Goal: Task Accomplishment & Management: Use online tool/utility

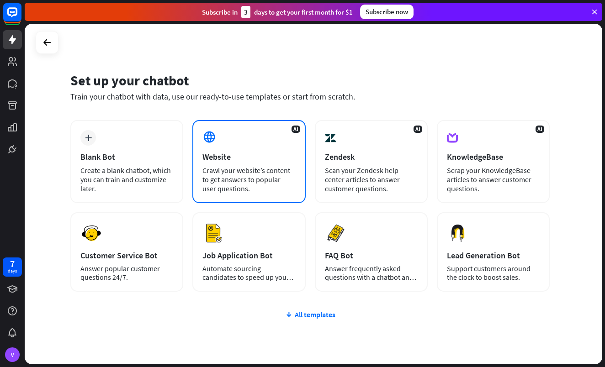
click at [264, 158] on div "Website" at bounding box center [248, 157] width 93 height 11
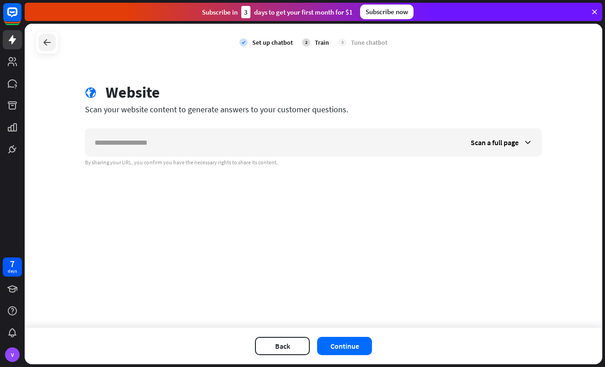
click at [44, 43] on icon at bounding box center [47, 42] width 11 height 11
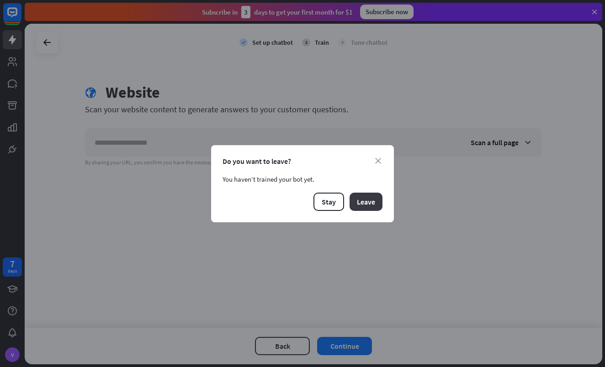
click at [365, 204] on button "Leave" at bounding box center [366, 202] width 33 height 18
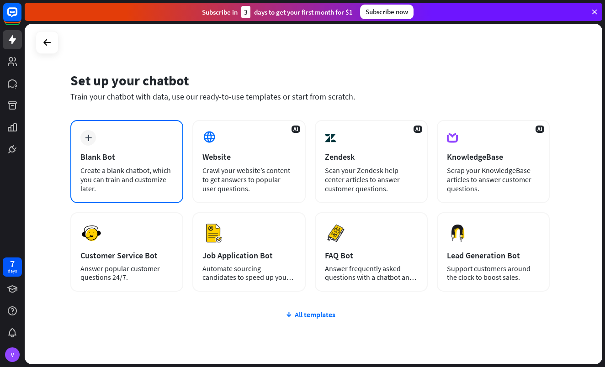
click at [114, 157] on div "Blank Bot" at bounding box center [126, 157] width 93 height 11
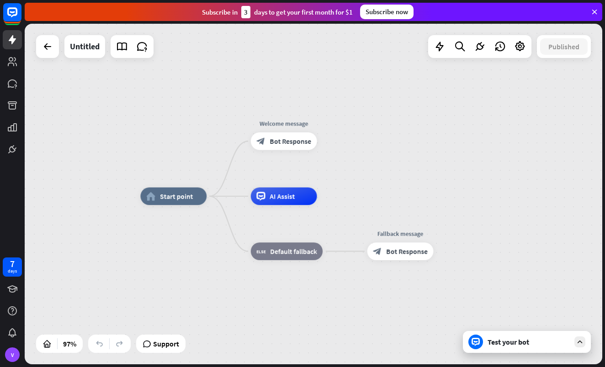
click at [186, 240] on div "home_2 Start point Welcome message block_bot_response Bot Response AI Assist bl…" at bounding box center [419, 361] width 558 height 329
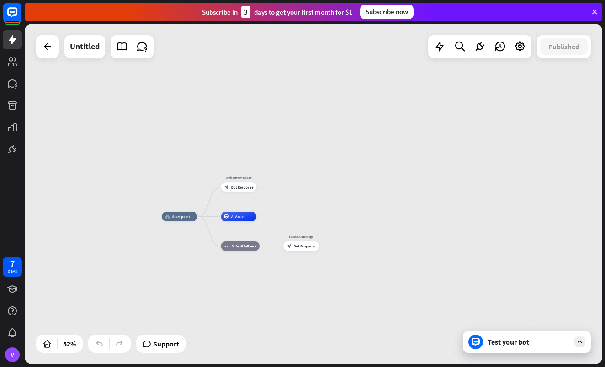
click at [582, 339] on icon at bounding box center [580, 342] width 8 height 8
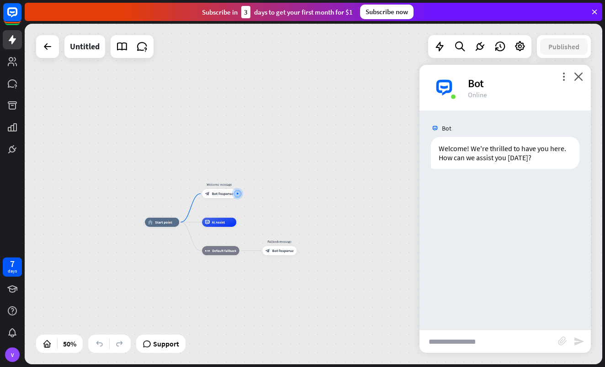
click at [593, 10] on icon at bounding box center [595, 12] width 8 height 8
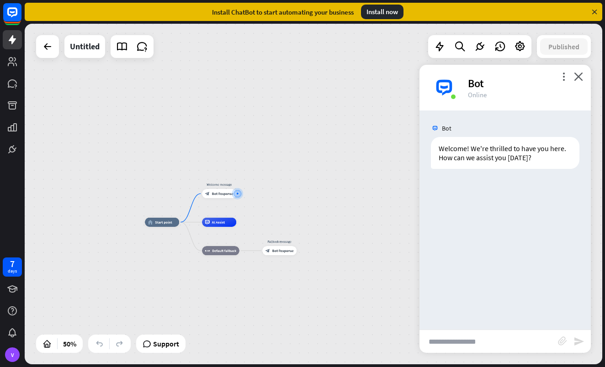
click at [593, 10] on icon at bounding box center [595, 12] width 8 height 8
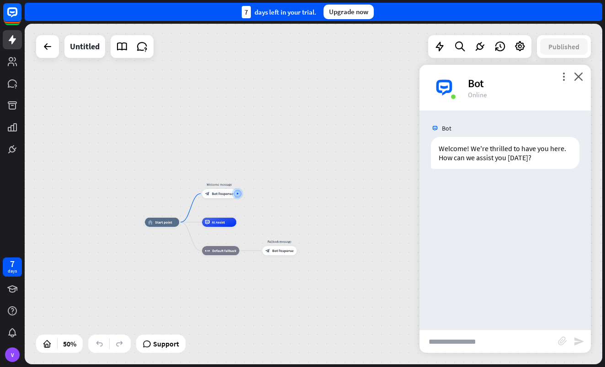
click at [593, 10] on div "7 days left in your trial. Upgrade now" at bounding box center [314, 12] width 578 height 18
click at [592, 11] on div "7 days left in your trial. Upgrade now" at bounding box center [314, 12] width 578 height 18
click at [522, 43] on icon at bounding box center [520, 47] width 12 height 12
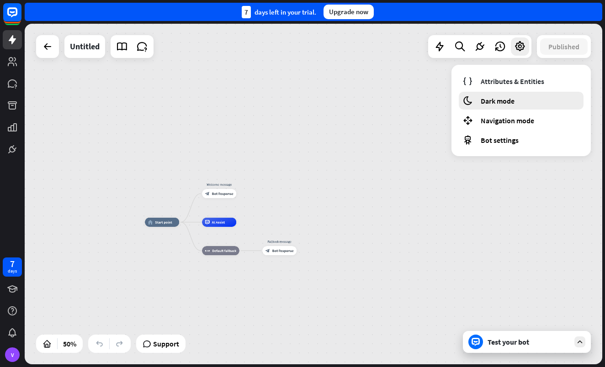
click at [496, 101] on span "Dark mode" at bounding box center [498, 100] width 34 height 9
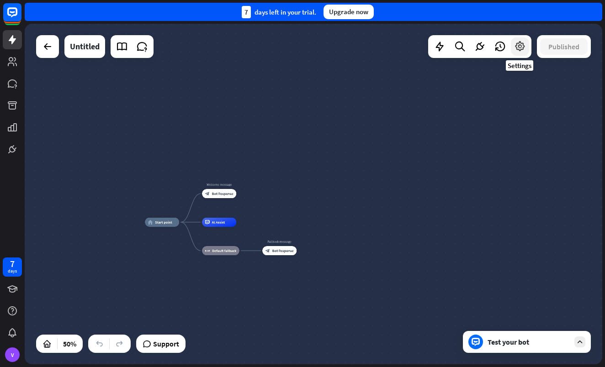
click at [521, 46] on icon at bounding box center [520, 47] width 12 height 12
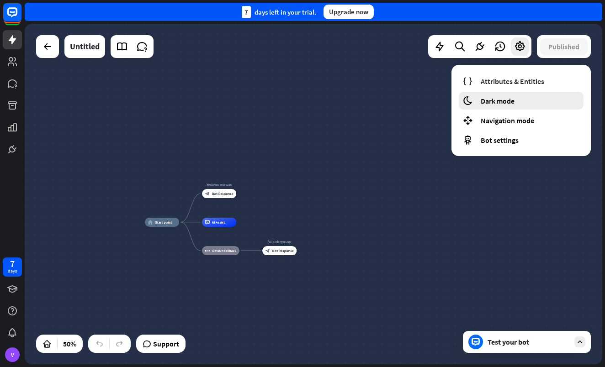
click at [505, 99] on span "Dark mode" at bounding box center [498, 100] width 34 height 9
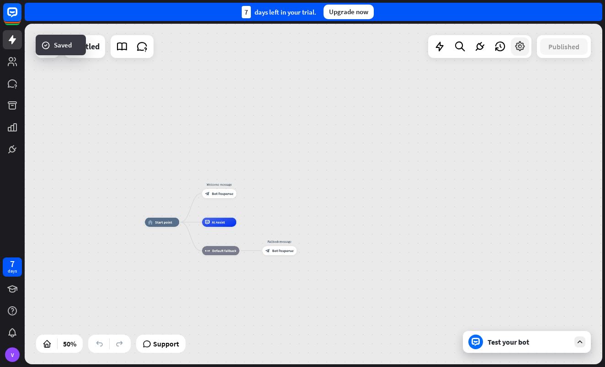
click at [520, 52] on icon at bounding box center [520, 47] width 12 height 12
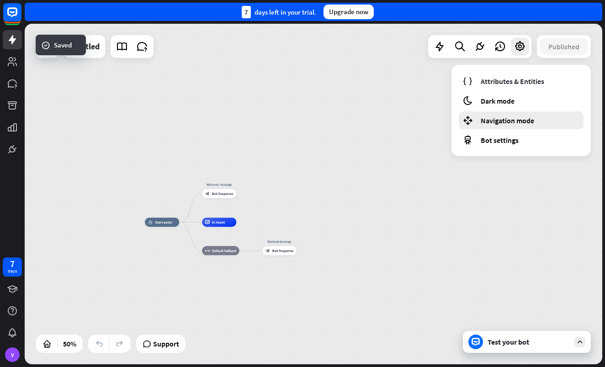
click at [501, 125] on span "Navigation mode" at bounding box center [507, 120] width 53 height 9
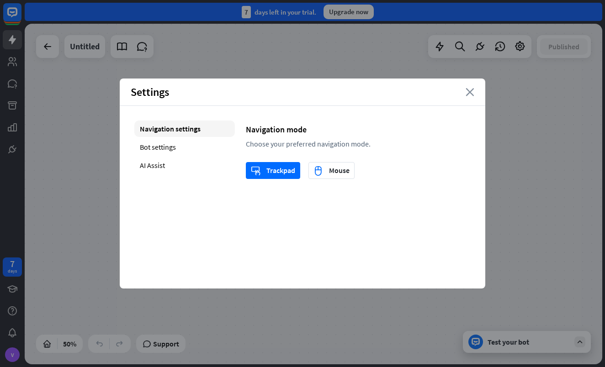
click at [469, 92] on icon "close" at bounding box center [470, 92] width 9 height 8
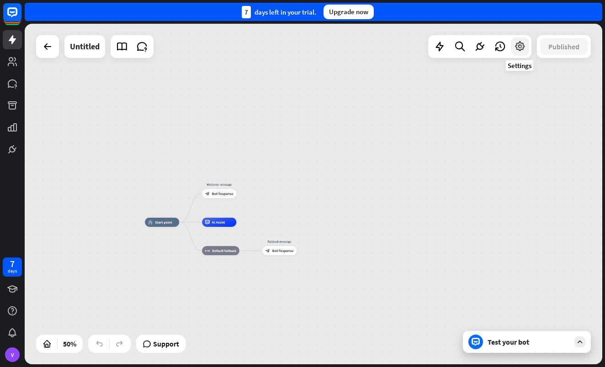
click at [521, 51] on icon at bounding box center [520, 47] width 12 height 12
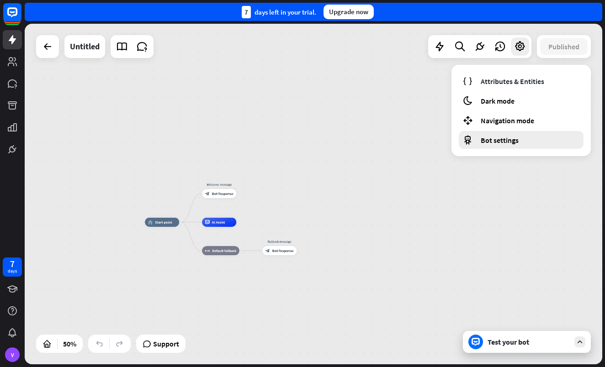
click at [501, 140] on span "Bot settings" at bounding box center [500, 140] width 38 height 9
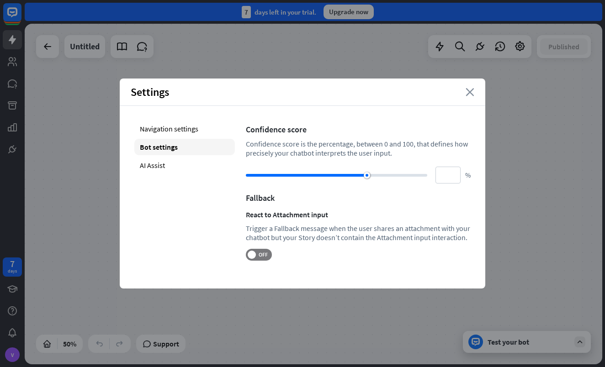
click at [468, 92] on icon "close" at bounding box center [470, 92] width 9 height 8
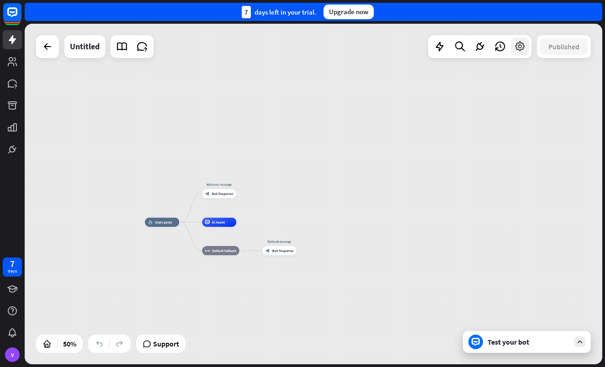
click at [517, 52] on icon at bounding box center [520, 47] width 12 height 12
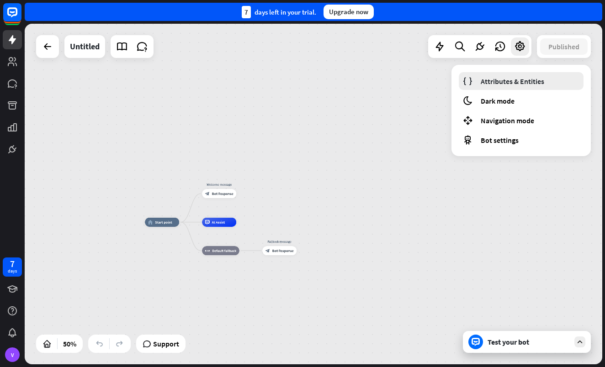
click at [504, 82] on span "Attributes & Entities" at bounding box center [513, 81] width 64 height 9
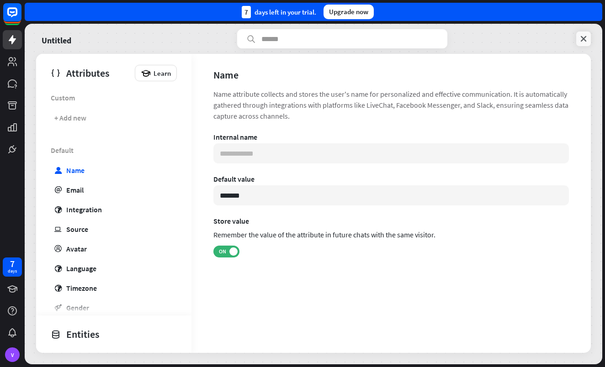
click at [585, 35] on icon at bounding box center [583, 38] width 9 height 9
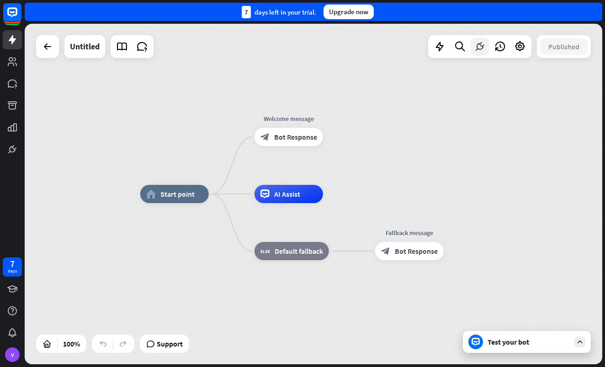
click at [480, 49] on icon at bounding box center [480, 47] width 12 height 12
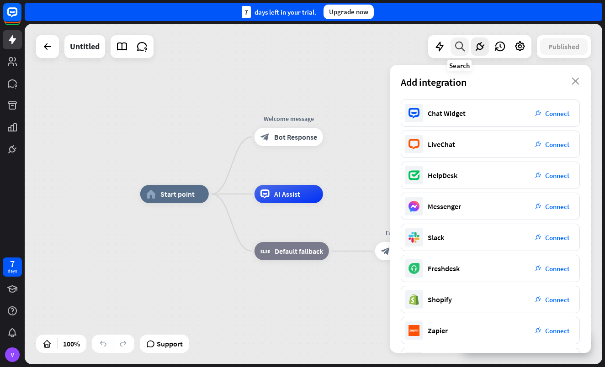
click at [459, 48] on icon at bounding box center [460, 47] width 12 height 12
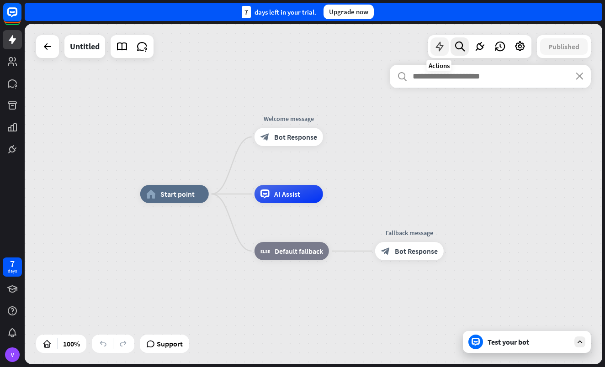
click at [442, 48] on icon at bounding box center [440, 47] width 12 height 12
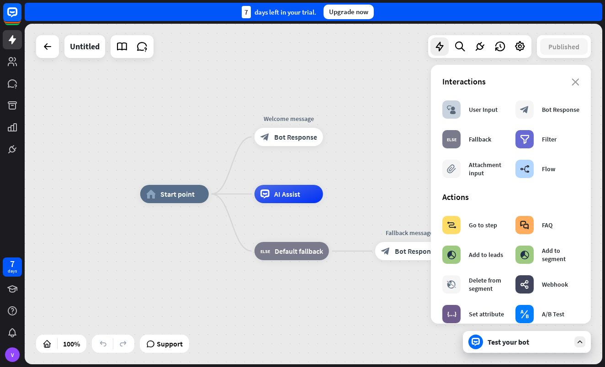
click at [384, 115] on div "home_2 Start point Welcome message block_bot_response Bot Response AI Assist bl…" at bounding box center [314, 194] width 578 height 341
click at [575, 80] on icon "close" at bounding box center [576, 82] width 8 height 7
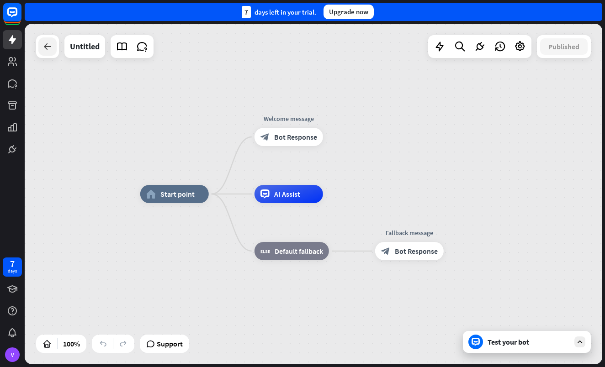
click at [48, 48] on icon at bounding box center [47, 46] width 11 height 11
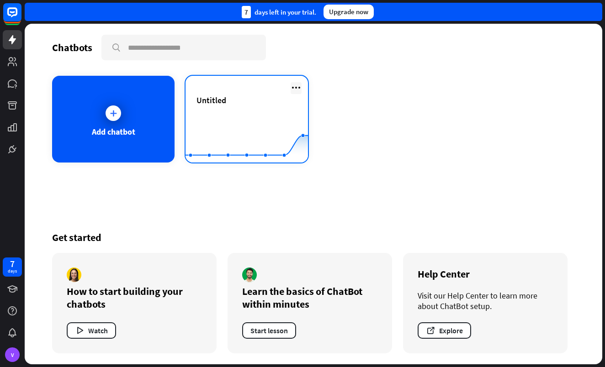
click at [297, 82] on icon at bounding box center [296, 87] width 11 height 11
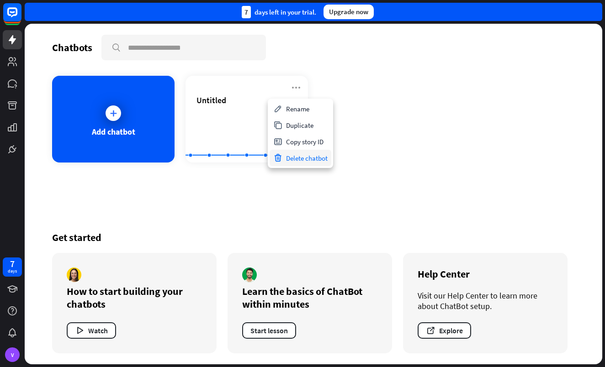
click at [314, 153] on div "Delete chatbot" at bounding box center [301, 158] width 62 height 16
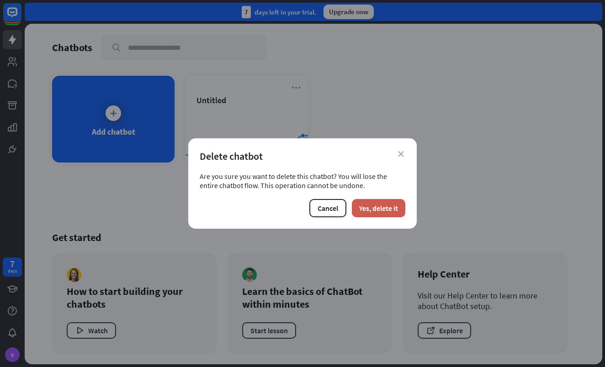
click at [377, 208] on button "Yes, delete it" at bounding box center [378, 208] width 53 height 18
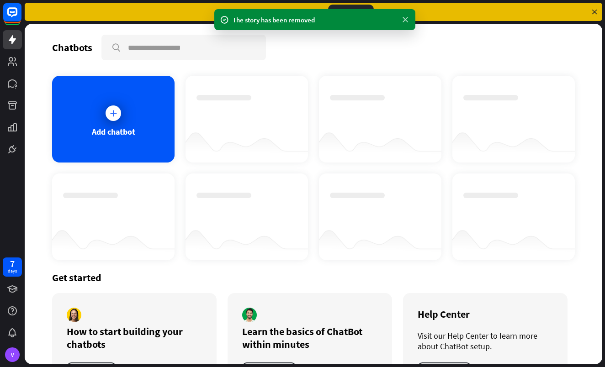
click at [405, 18] on icon at bounding box center [405, 20] width 9 height 10
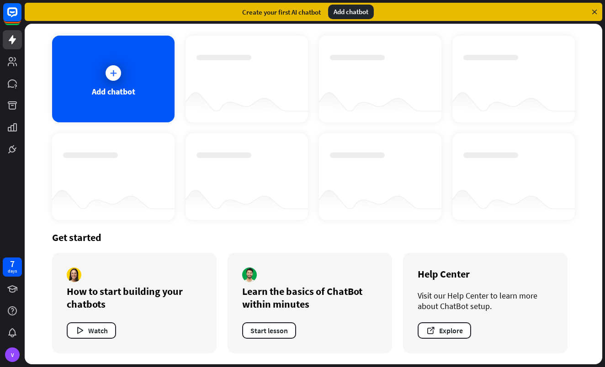
scroll to position [40, 0]
click at [124, 83] on div "Add chatbot" at bounding box center [113, 79] width 122 height 87
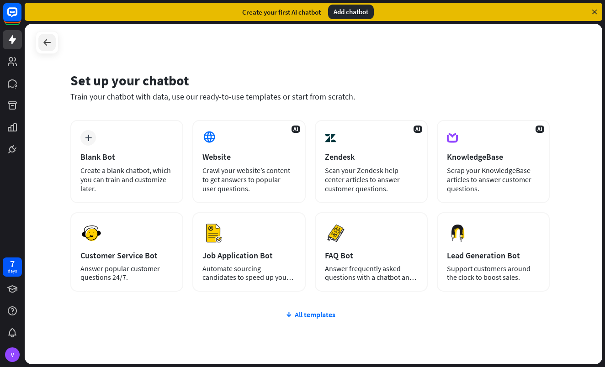
click at [46, 43] on icon at bounding box center [47, 42] width 11 height 11
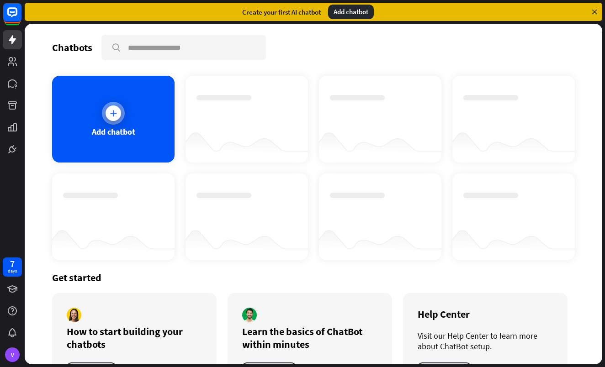
click at [110, 117] on icon at bounding box center [113, 113] width 9 height 9
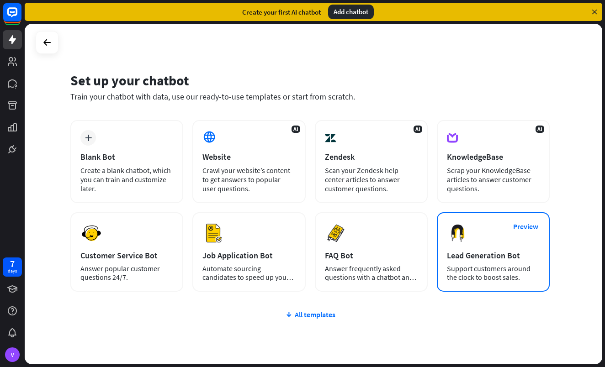
click at [470, 265] on div "Support customers around the clock to boost sales." at bounding box center [493, 273] width 93 height 17
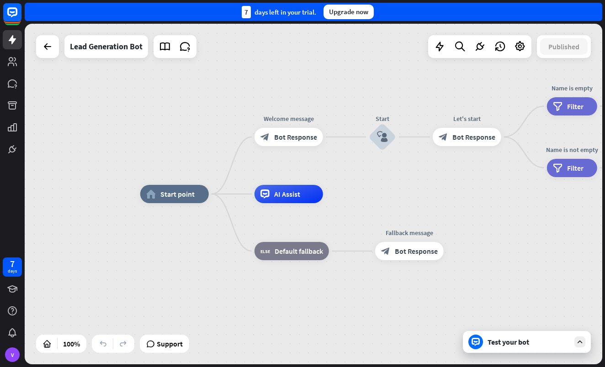
click at [510, 253] on div "home_2 Start point Welcome message block_bot_response Bot Response Start block_…" at bounding box center [429, 364] width 578 height 341
